Goal: Check status: Check status

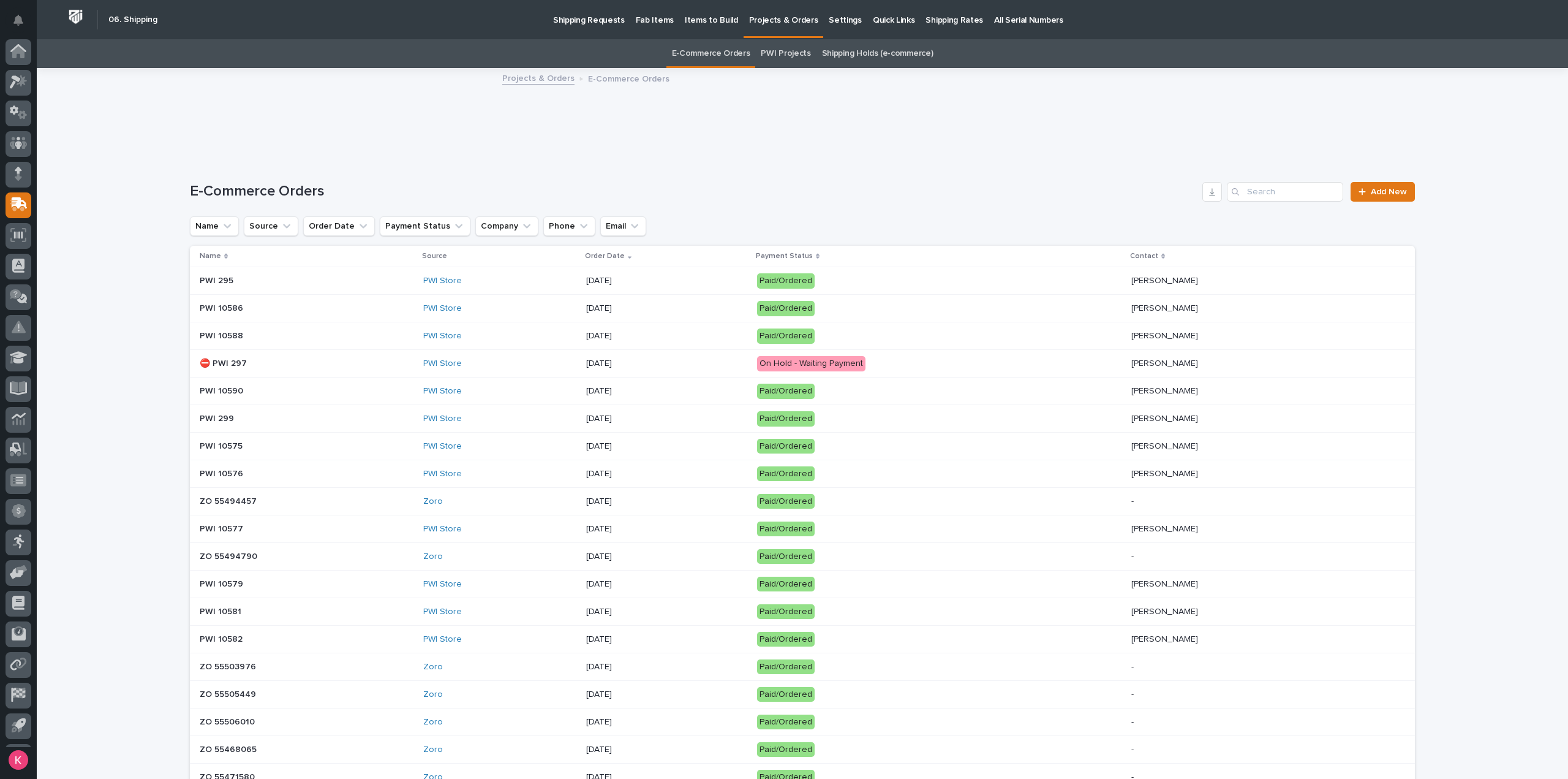
scroll to position [27, 0]
click at [460, 414] on div "PWI Store" at bounding box center [500, 419] width 153 height 11
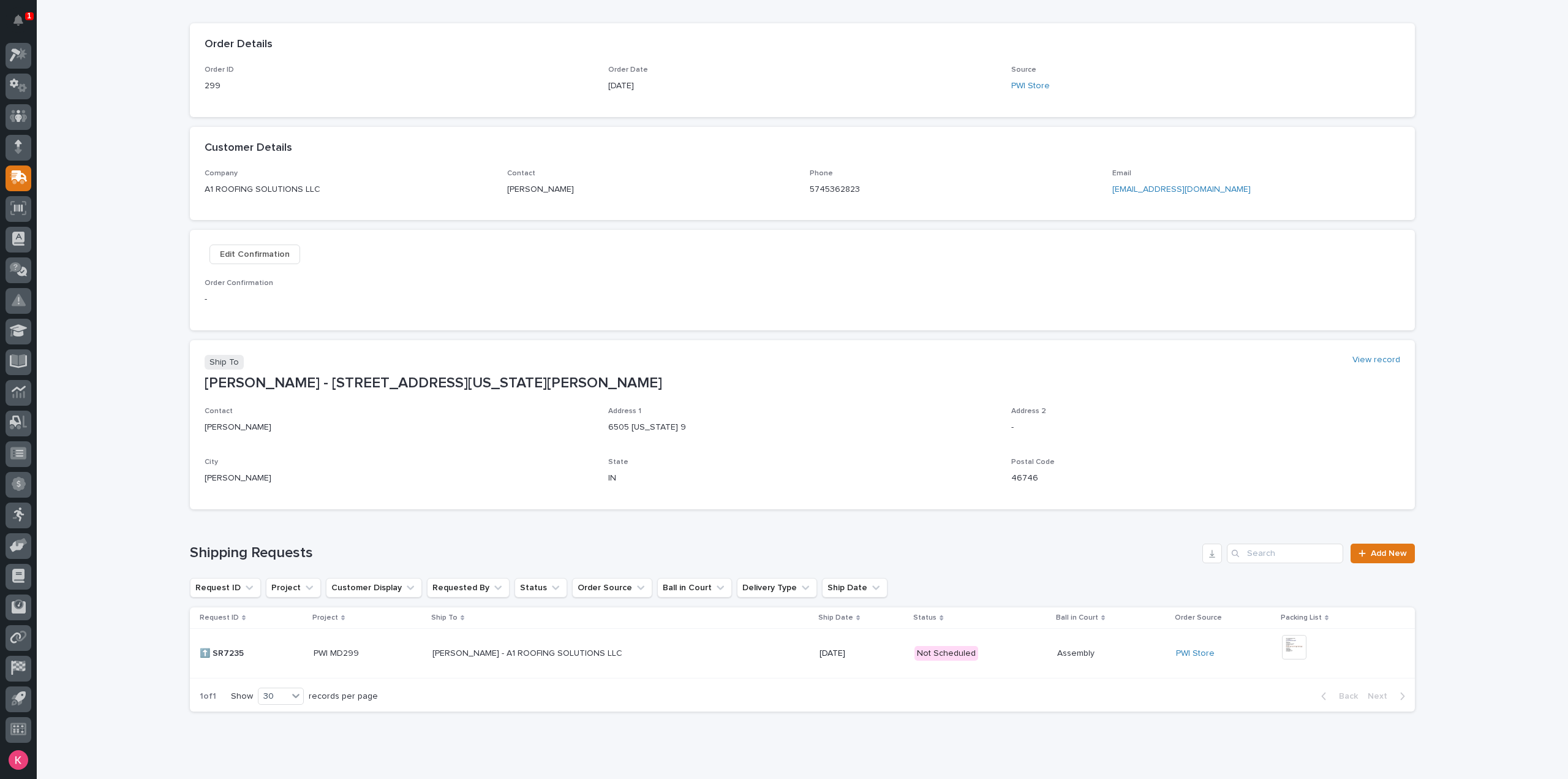
scroll to position [144, 0]
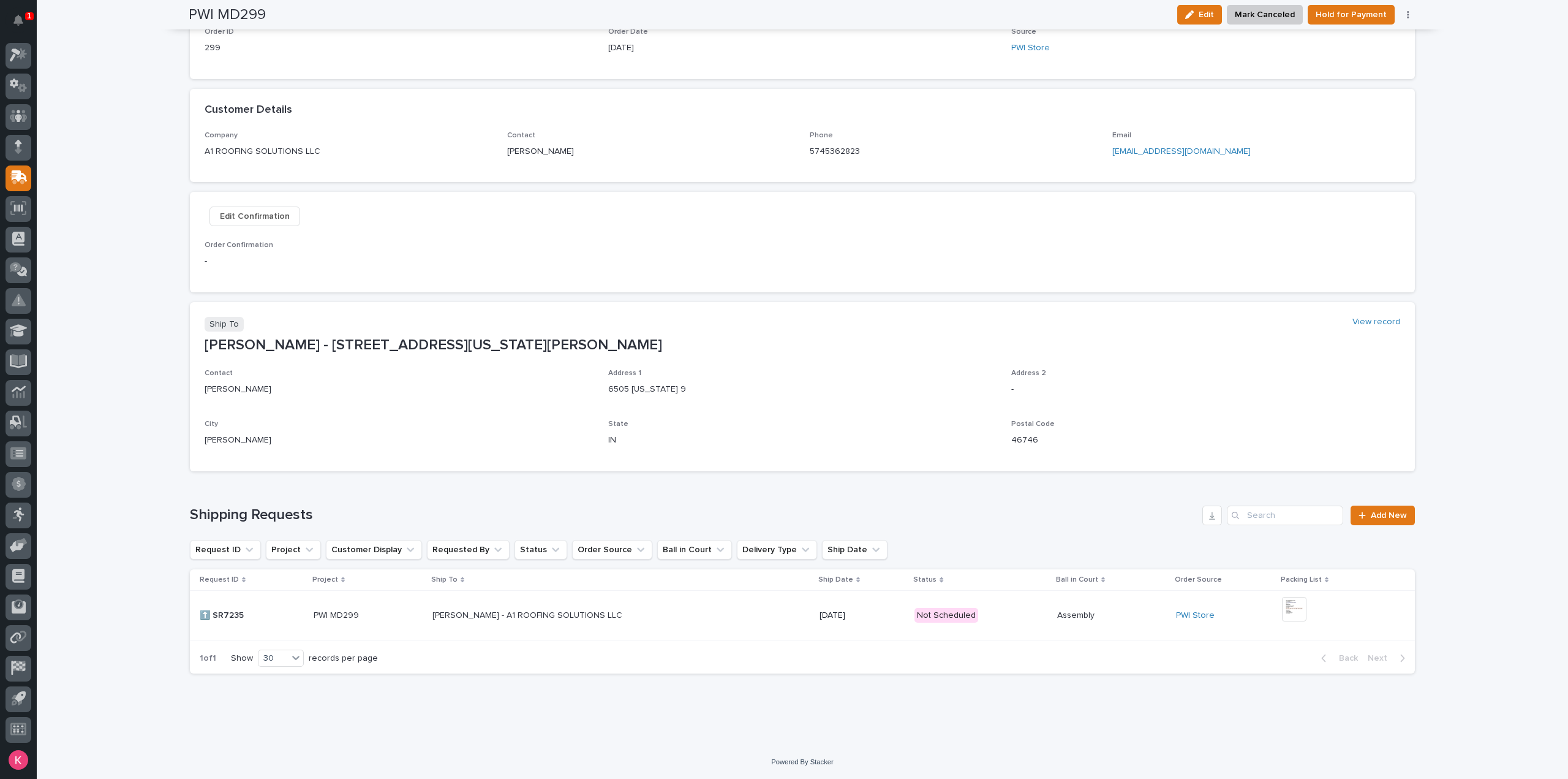
click at [1307, 616] on div "+ 0" at bounding box center [1301, 615] width 37 height 37
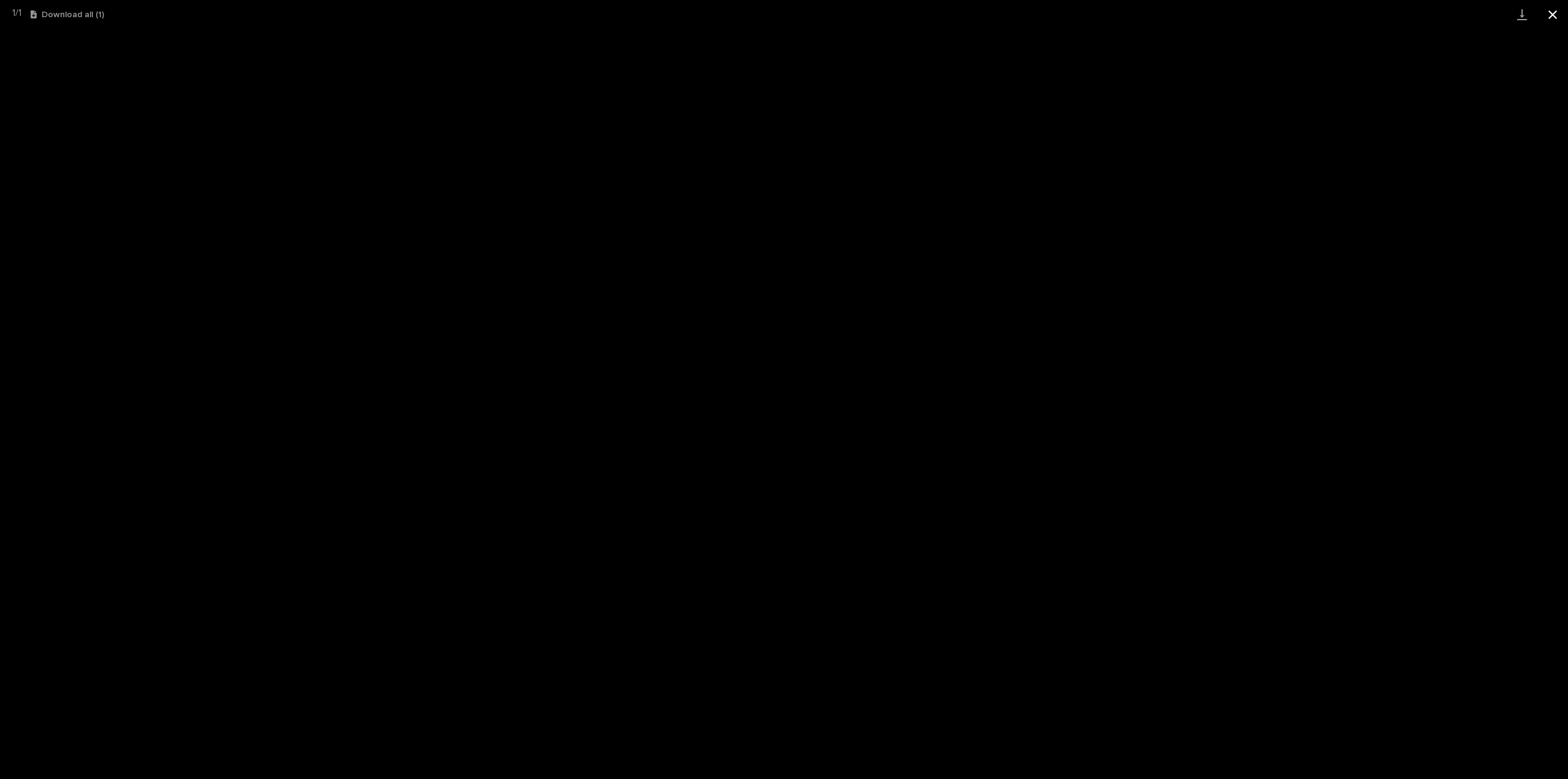
click at [1554, 20] on button "Close gallery" at bounding box center [1552, 15] width 30 height 29
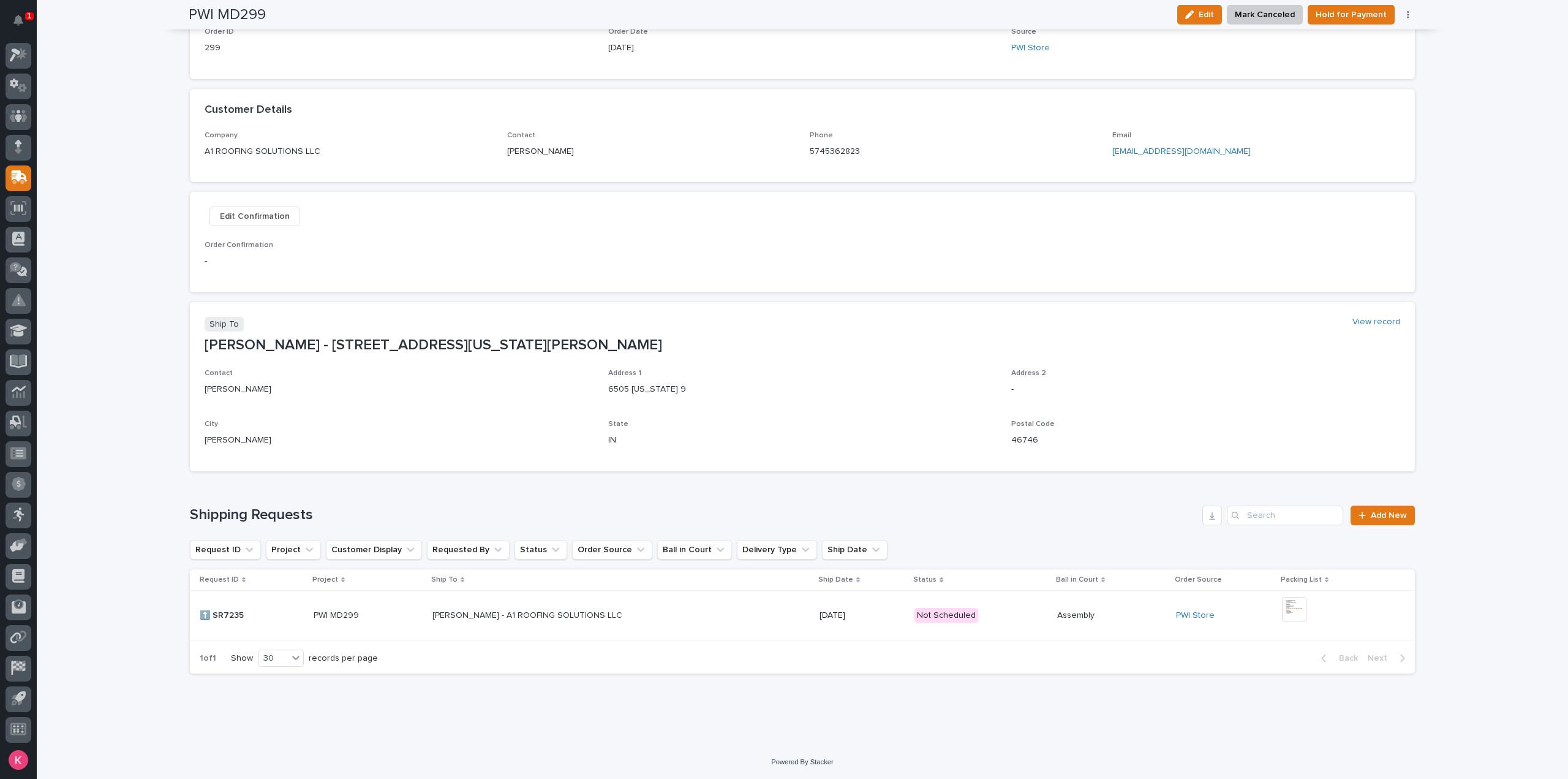
scroll to position [0, 0]
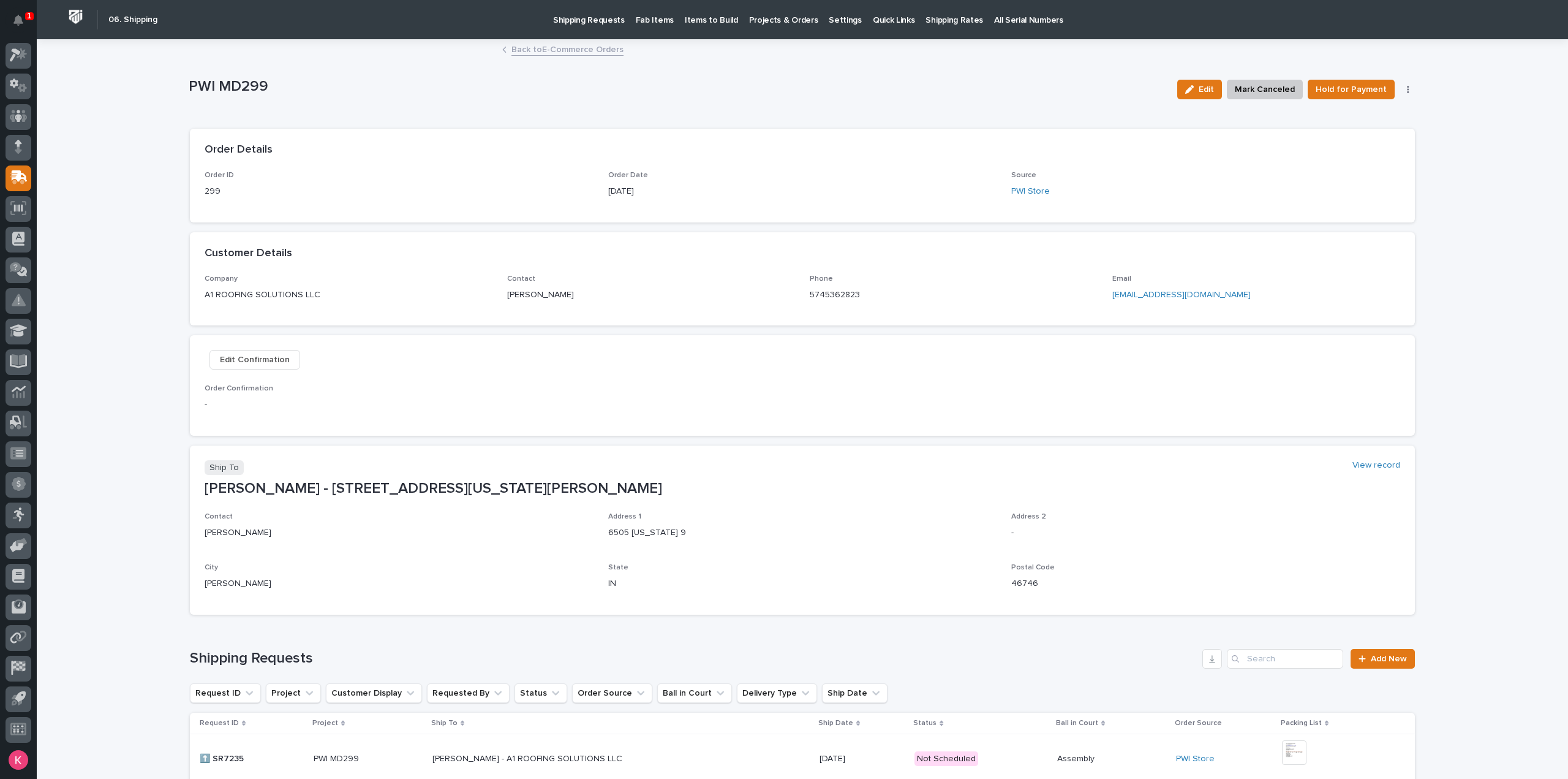
click at [543, 47] on link "Back to E-Commerce Orders" at bounding box center [567, 49] width 112 height 14
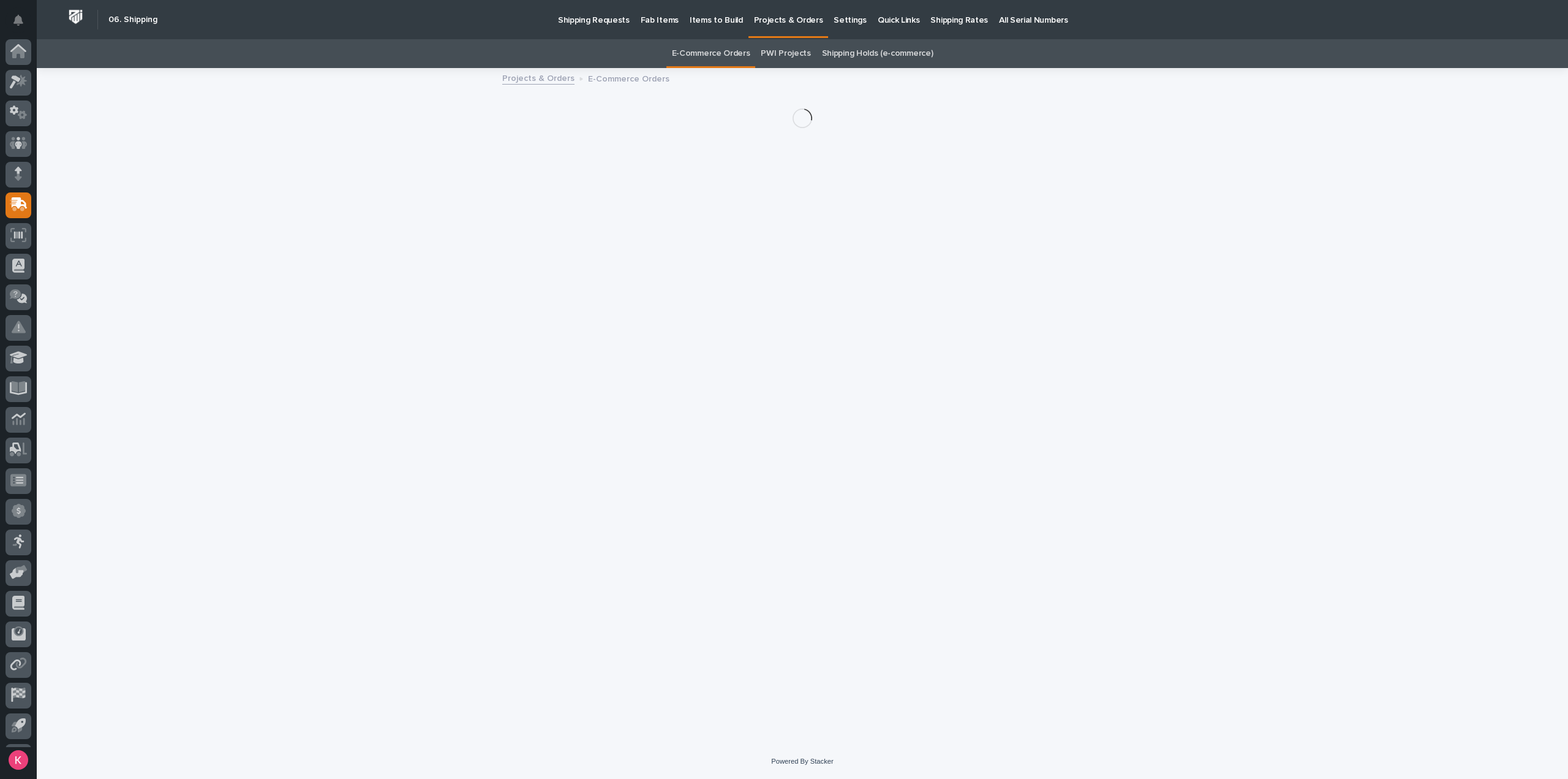
scroll to position [27, 0]
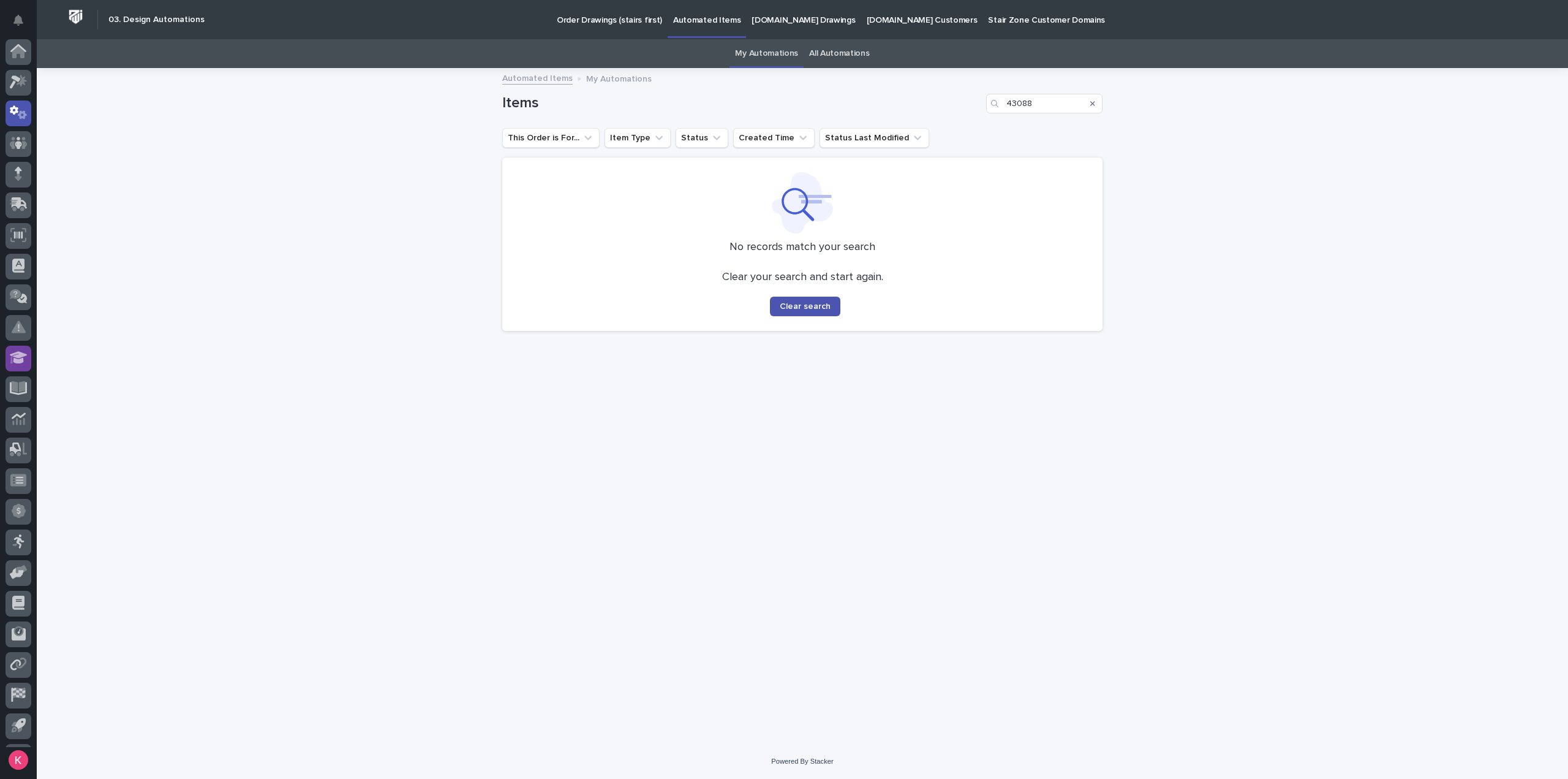
scroll to position [27, 0]
